Goal: Task Accomplishment & Management: Use online tool/utility

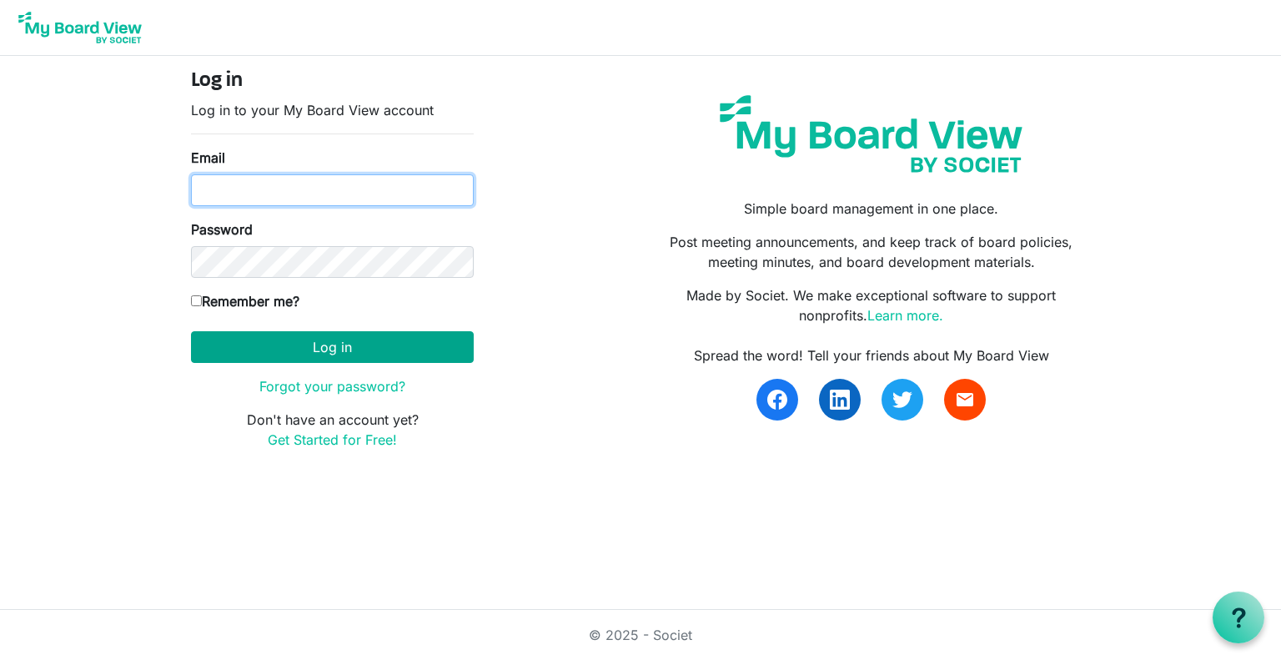
type input "suvujaya@yahoo.ca"
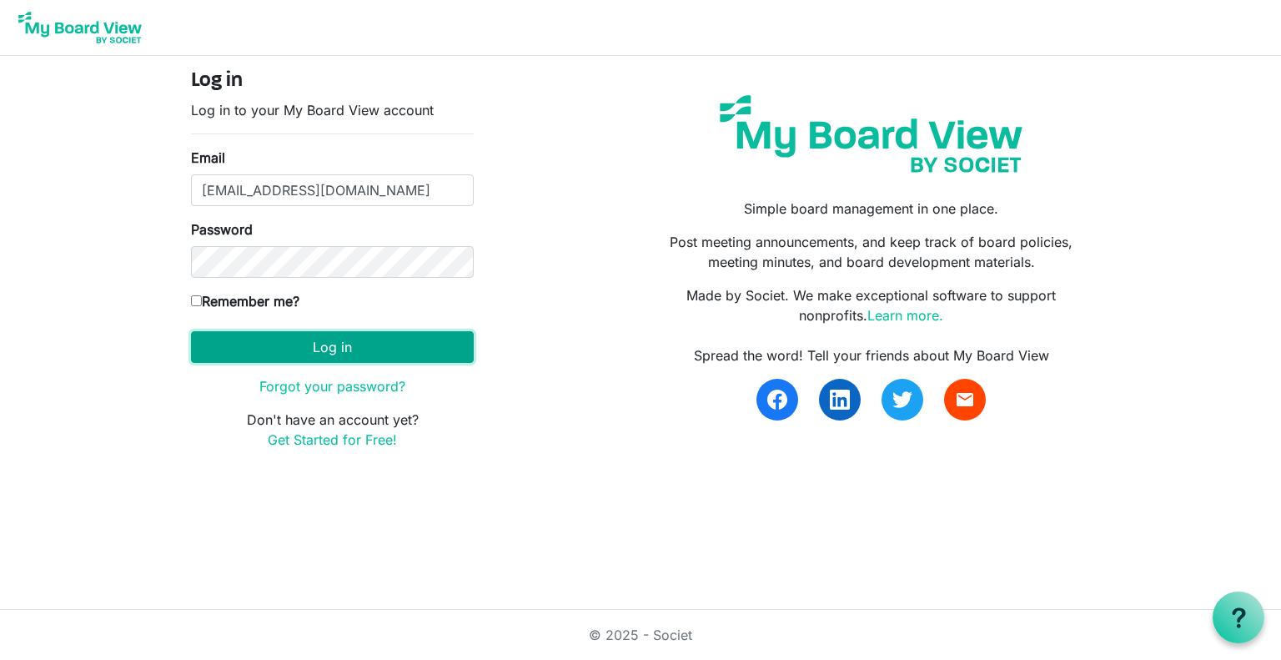
click at [370, 333] on button "Log in" at bounding box center [332, 347] width 283 height 32
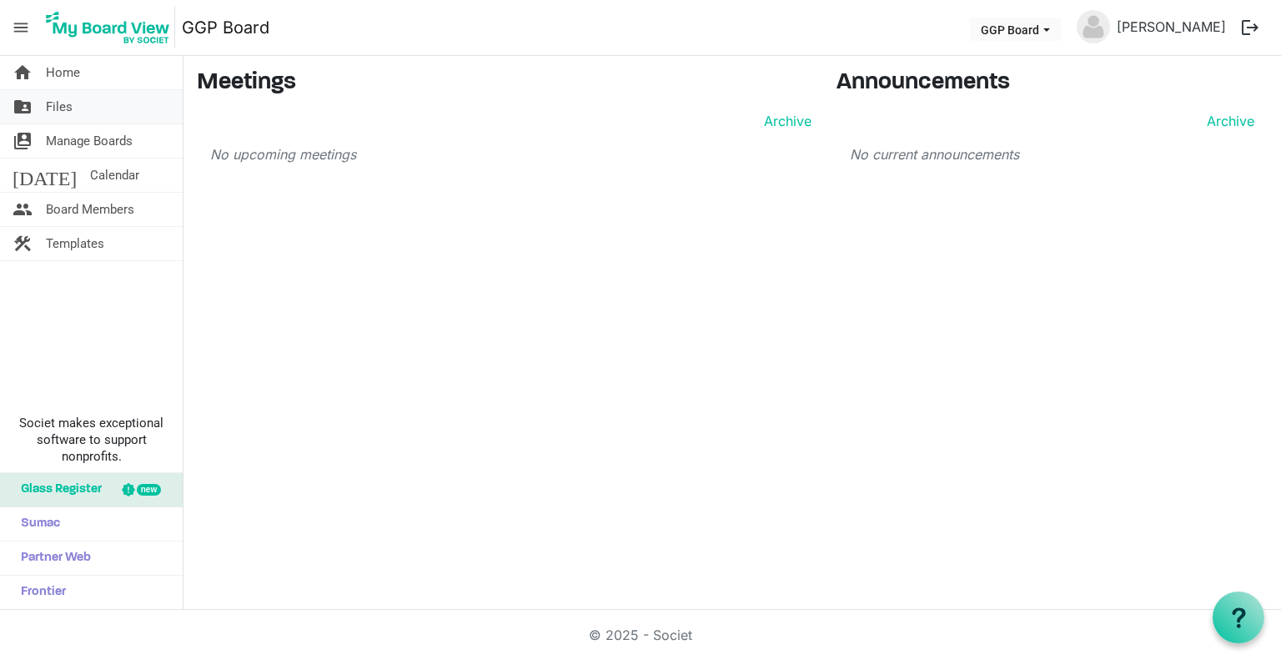
click at [60, 105] on span "Files" at bounding box center [59, 106] width 27 height 33
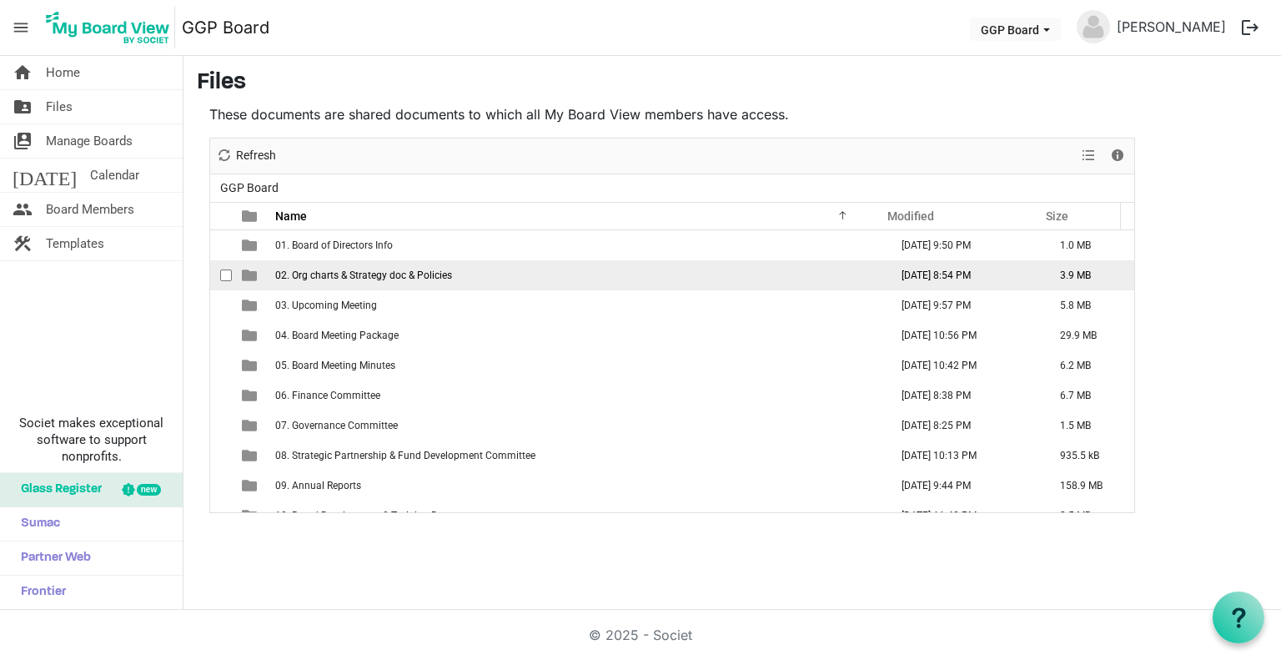
click at [227, 270] on span "checkbox" at bounding box center [226, 275] width 12 height 12
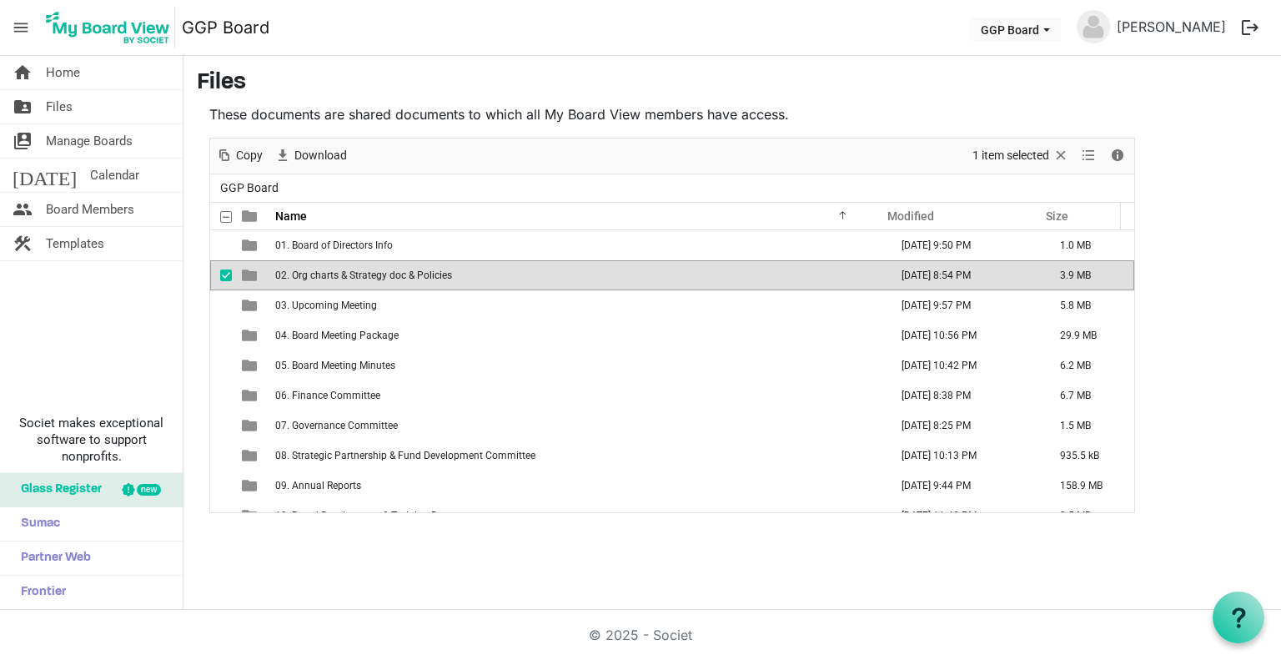
click at [311, 273] on span "02. Org charts & Strategy doc & Policies" at bounding box center [363, 275] width 177 height 12
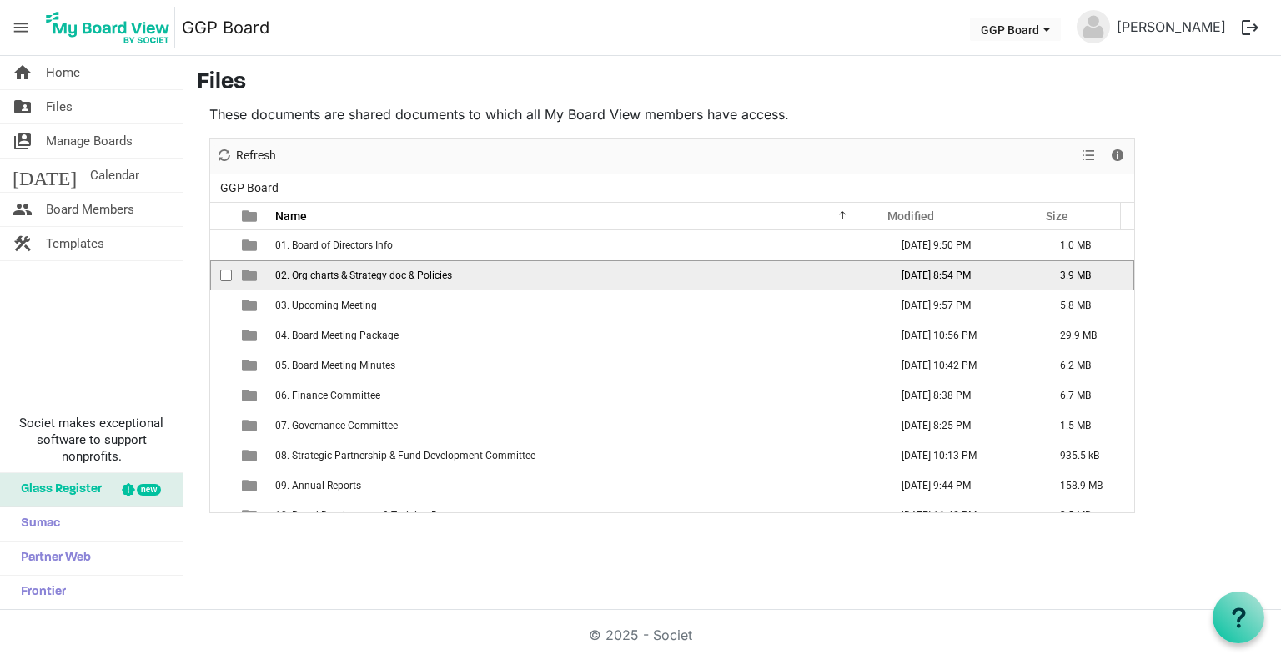
click at [310, 272] on span "02. Org charts & Strategy doc & Policies" at bounding box center [363, 275] width 177 height 12
click at [0, 0] on div at bounding box center [0, 0] width 0 height 0
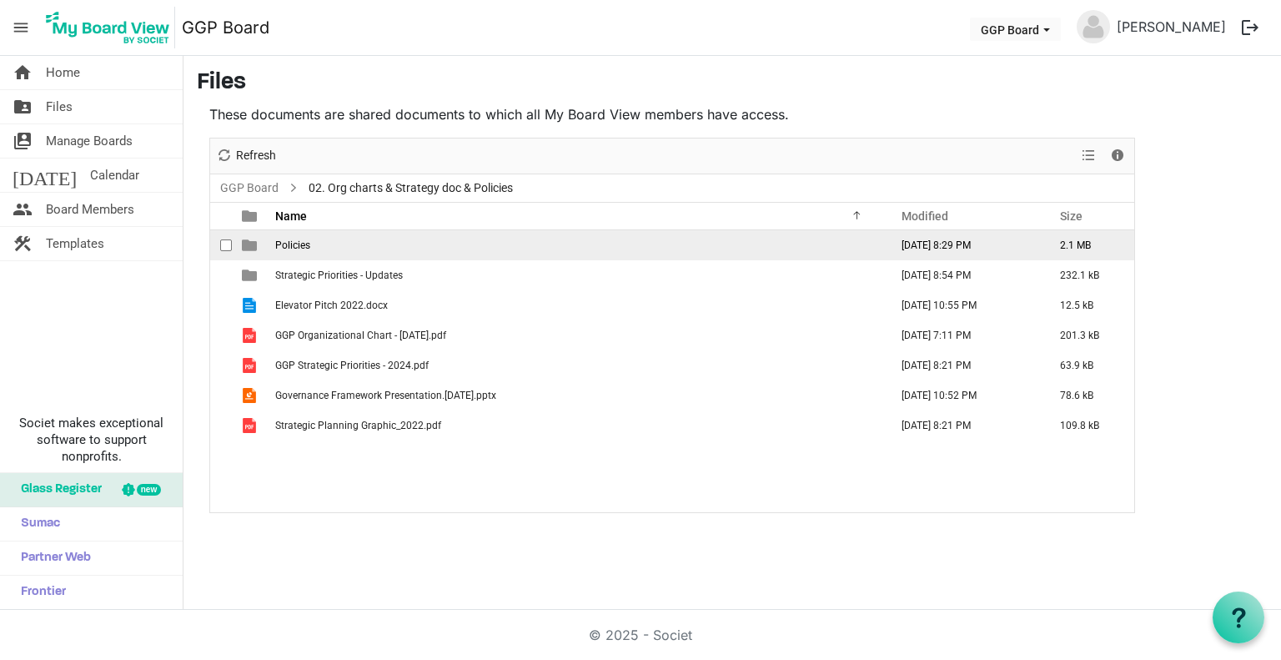
click at [322, 246] on td "Policies" at bounding box center [577, 245] width 614 height 30
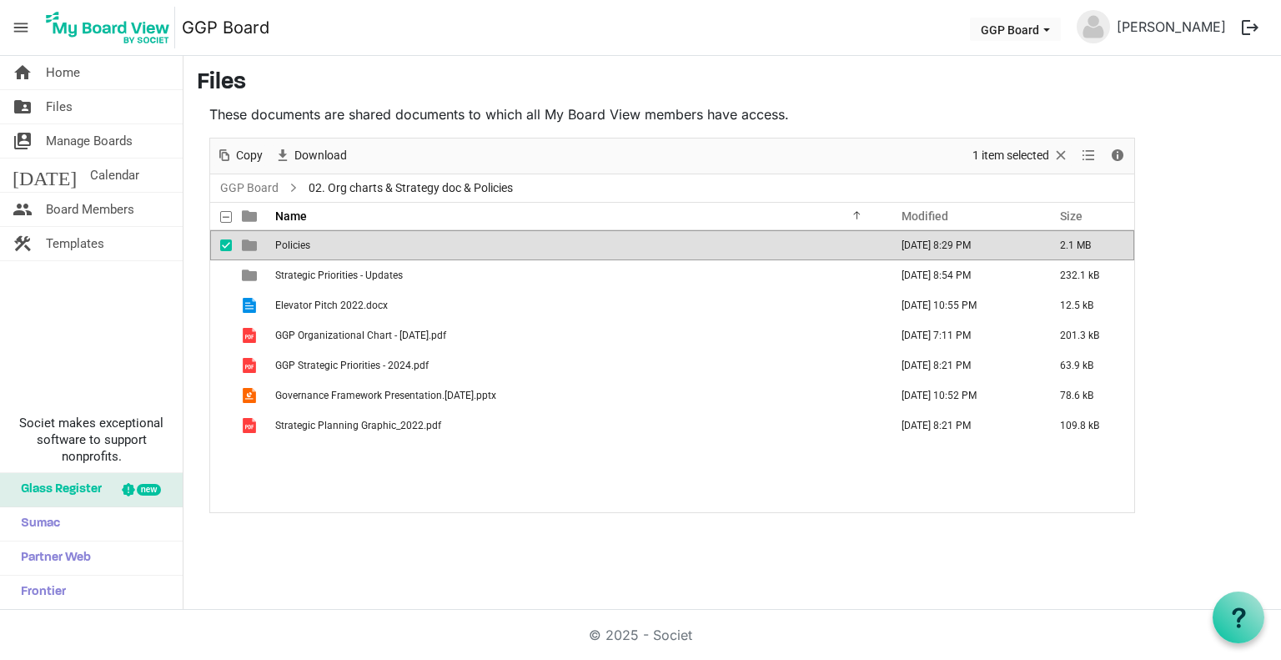
click at [322, 246] on td "Policies" at bounding box center [577, 245] width 614 height 30
